Goal: Navigation & Orientation: Go to known website

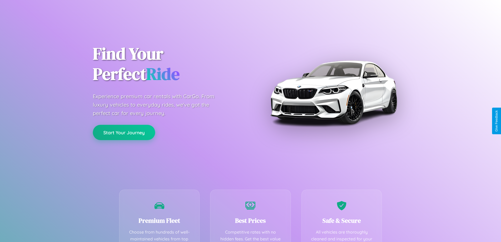
click at [124, 132] on button "Start Your Journey" at bounding box center [124, 132] width 62 height 15
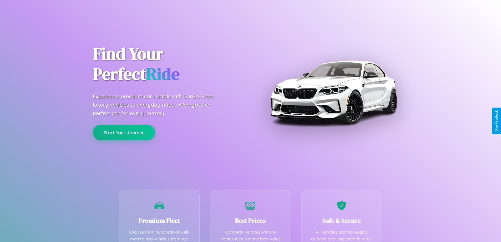
click at [124, 132] on button "Start Your Journey" at bounding box center [124, 132] width 62 height 15
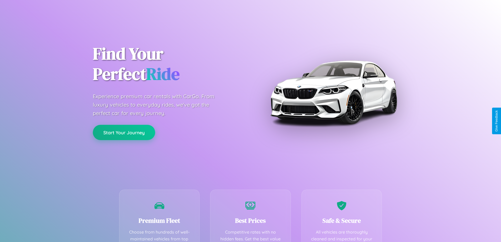
click at [124, 132] on button "Start Your Journey" at bounding box center [124, 132] width 62 height 15
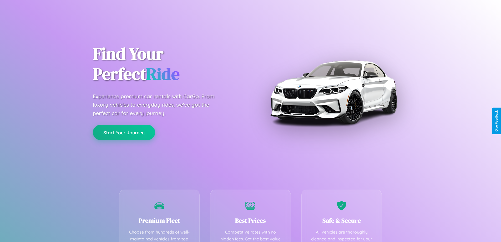
click at [124, 132] on button "Start Your Journey" at bounding box center [124, 132] width 62 height 15
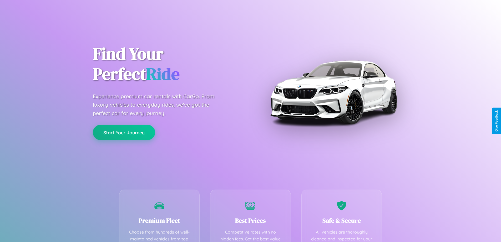
click at [124, 132] on button "Start Your Journey" at bounding box center [124, 132] width 62 height 15
